Goal: Find specific page/section: Find specific page/section

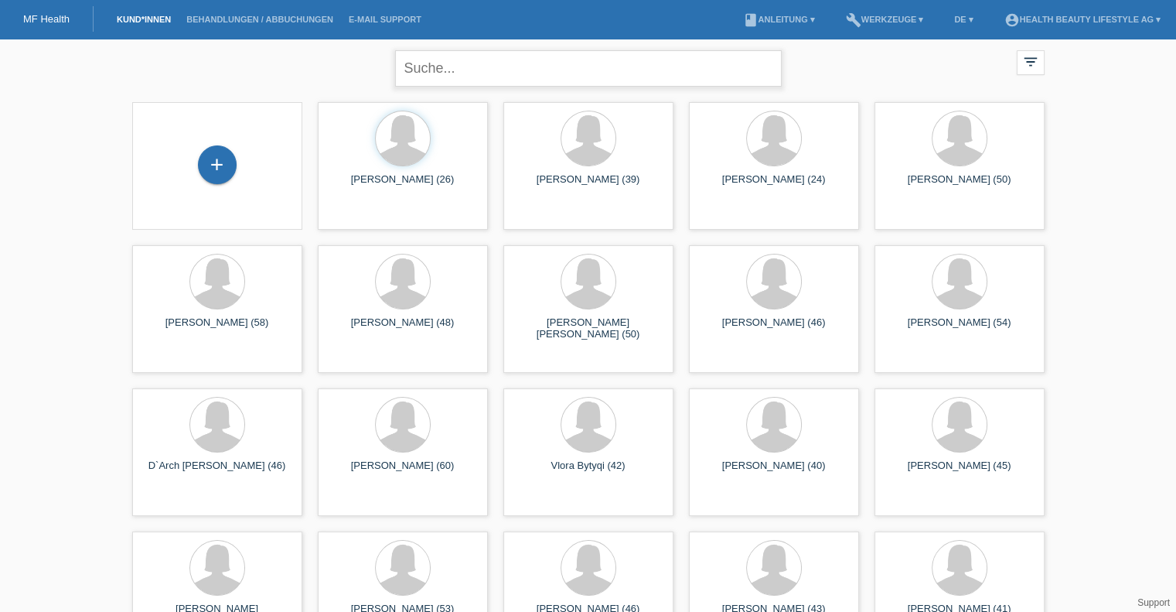
click at [465, 77] on input "text" at bounding box center [588, 68] width 387 height 36
type input "kerstin"
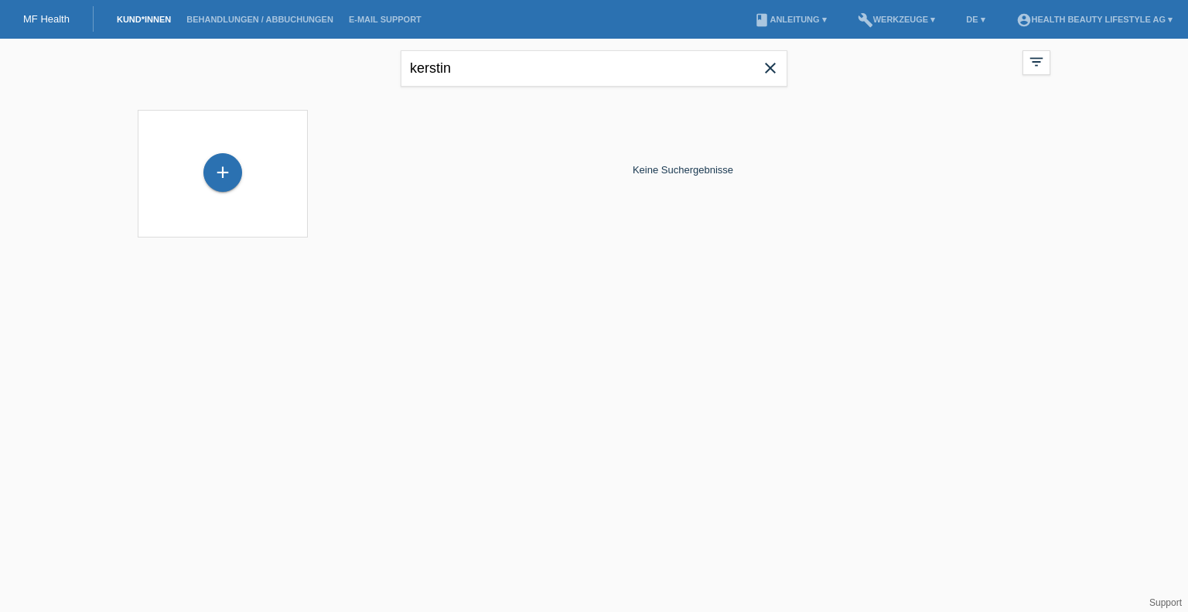
click at [776, 68] on icon "close" at bounding box center [770, 68] width 19 height 19
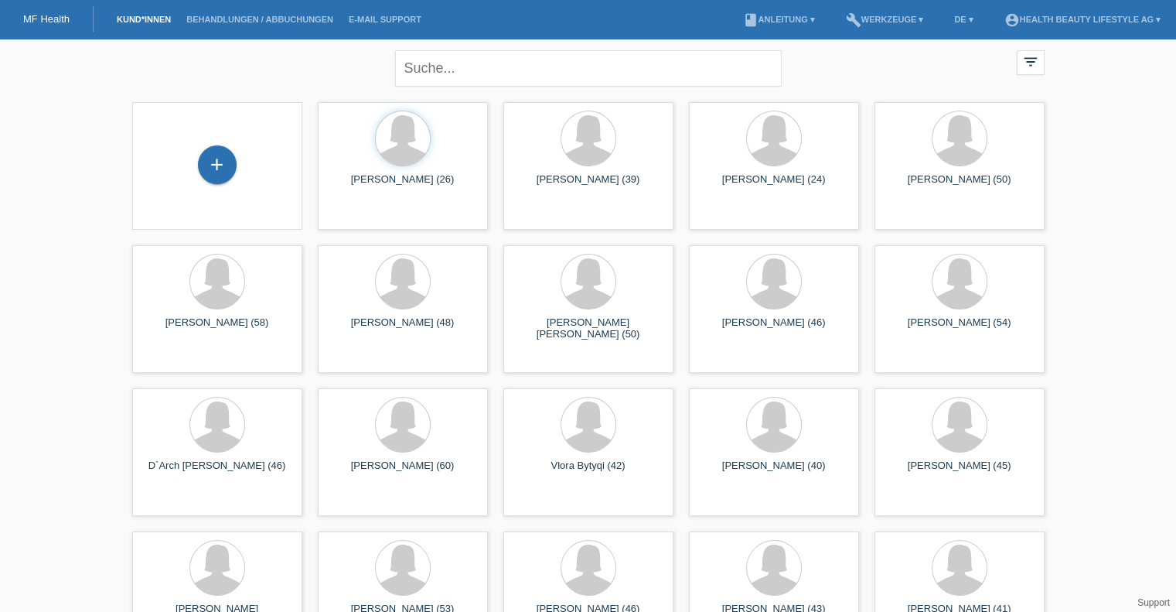
click at [455, 73] on input "text" at bounding box center [588, 68] width 387 height 36
click at [957, 61] on div "close filter_list view_module Alle Kund*innen anzeigen star Markierte Kund*inne…" at bounding box center [588, 67] width 928 height 56
click at [250, 21] on link "Behandlungen / Abbuchungen" at bounding box center [260, 19] width 162 height 9
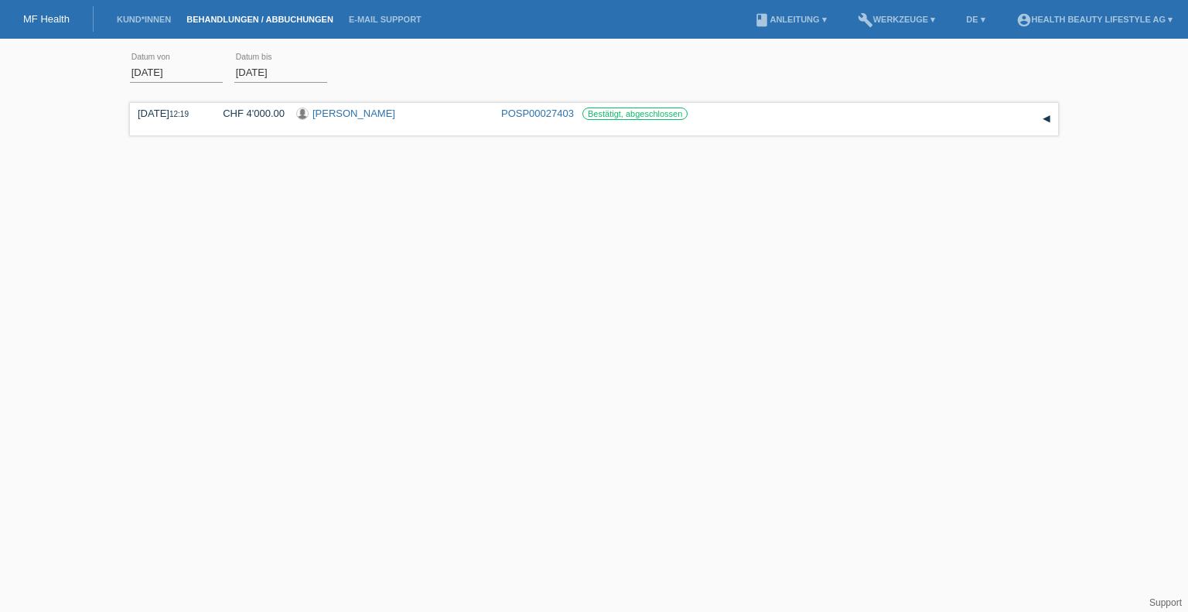
click at [412, 47] on div "Übernehmen" at bounding box center [381, 64] width 84 height 36
click at [479, 79] on div "[DATE] error Datum von [DATE] error Datum bis Übernehmen" at bounding box center [594, 72] width 928 height 53
click at [32, 21] on link "MF Health" at bounding box center [46, 19] width 46 height 12
